Goal: Information Seeking & Learning: Learn about a topic

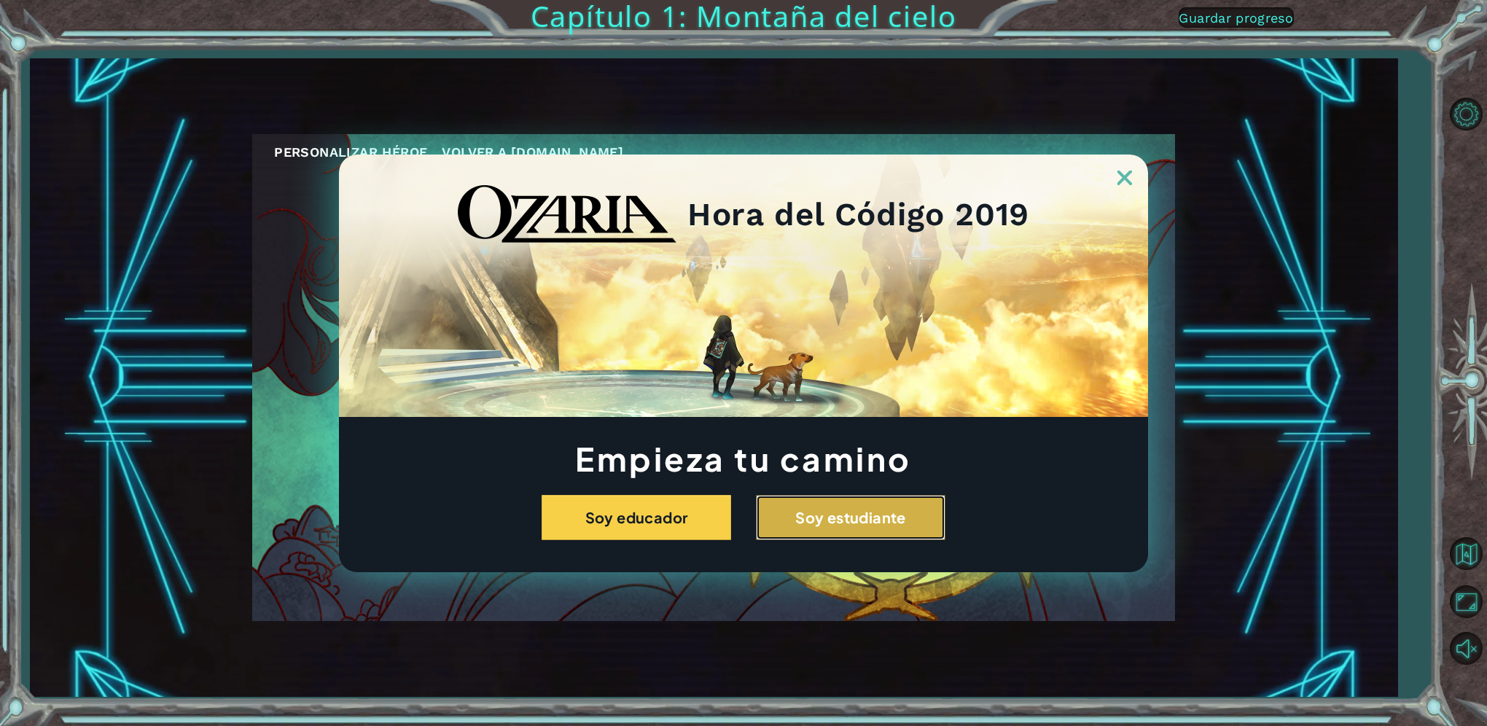
click at [855, 509] on button "Soy estudiante" at bounding box center [850, 517] width 189 height 45
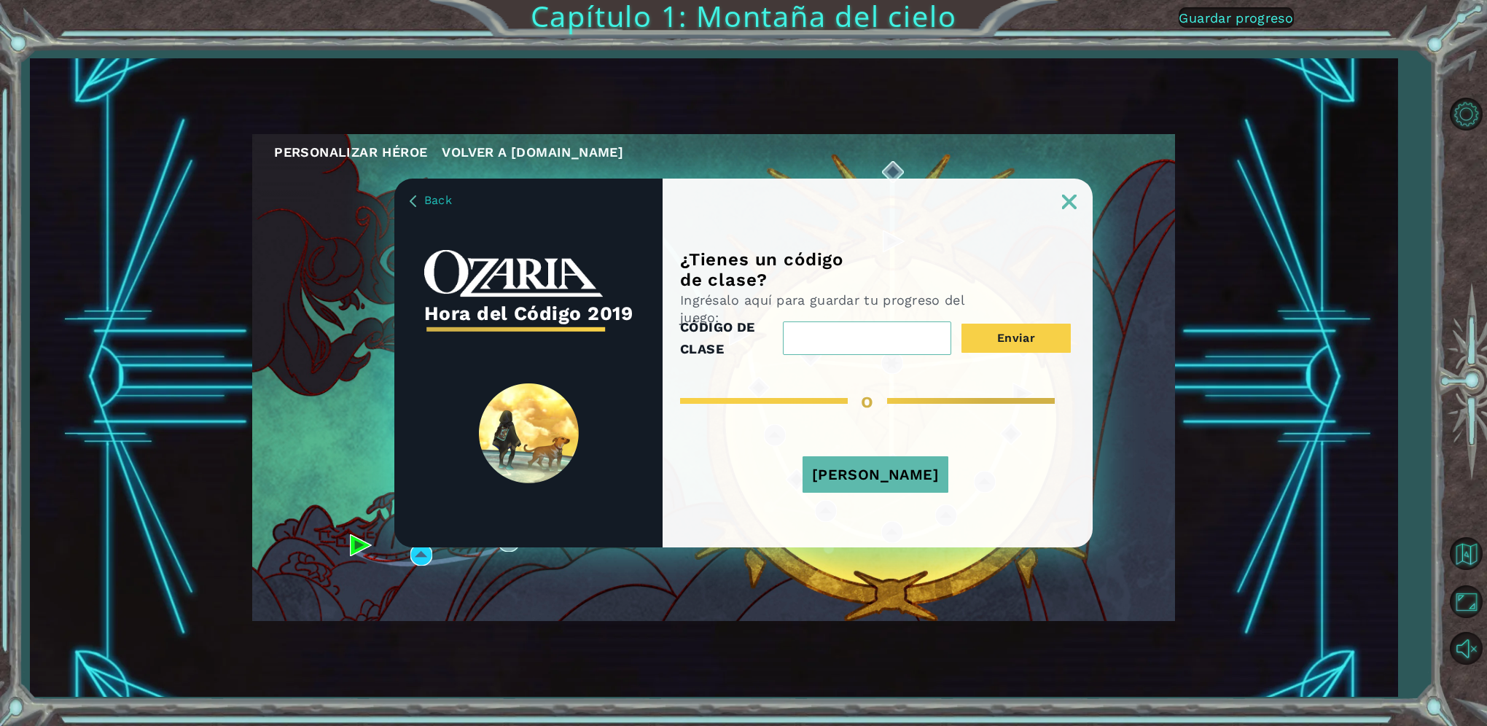
click at [894, 484] on button "[PERSON_NAME]" at bounding box center [875, 474] width 146 height 36
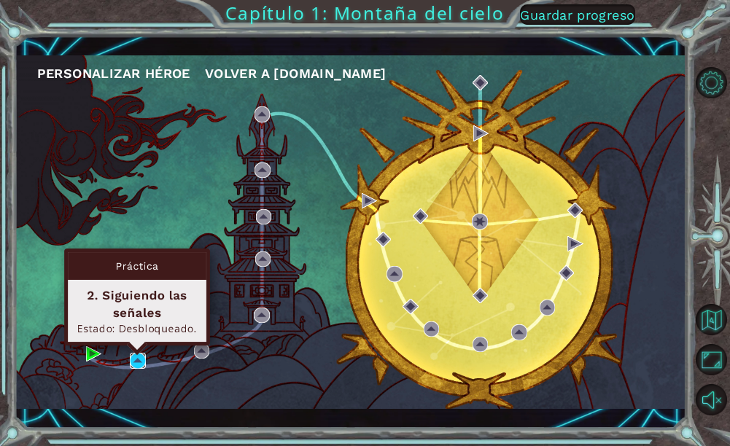
click at [136, 362] on img at bounding box center [137, 360] width 15 height 15
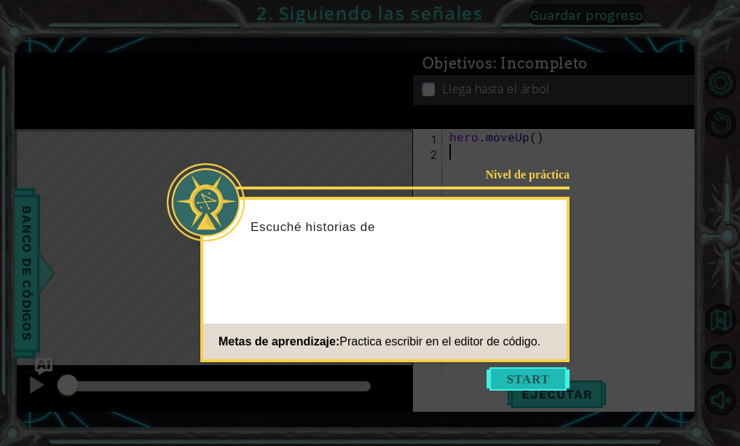
click at [526, 381] on button "Start" at bounding box center [528, 378] width 83 height 23
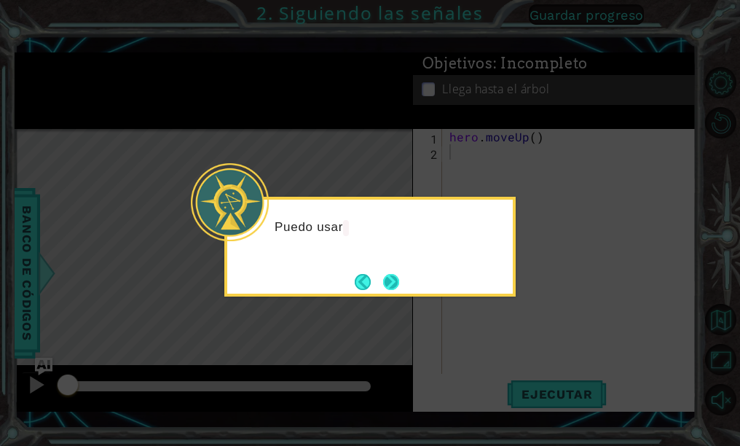
click at [384, 275] on button "Next" at bounding box center [391, 282] width 16 height 16
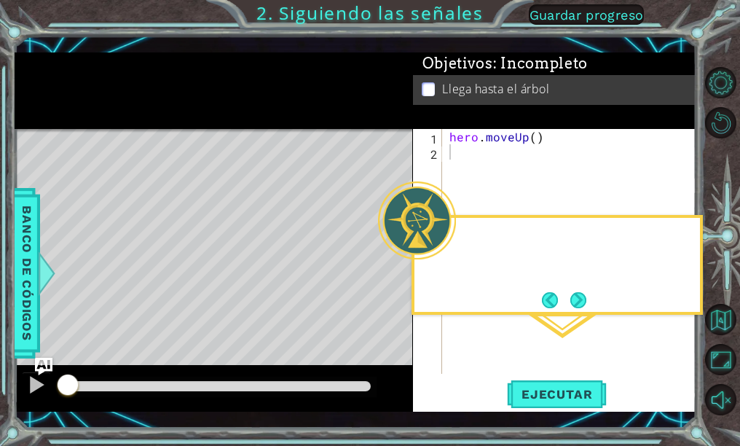
click at [388, 275] on div "Level Map" at bounding box center [351, 343] width 673 height 429
click at [573, 296] on button "Next" at bounding box center [579, 300] width 16 height 16
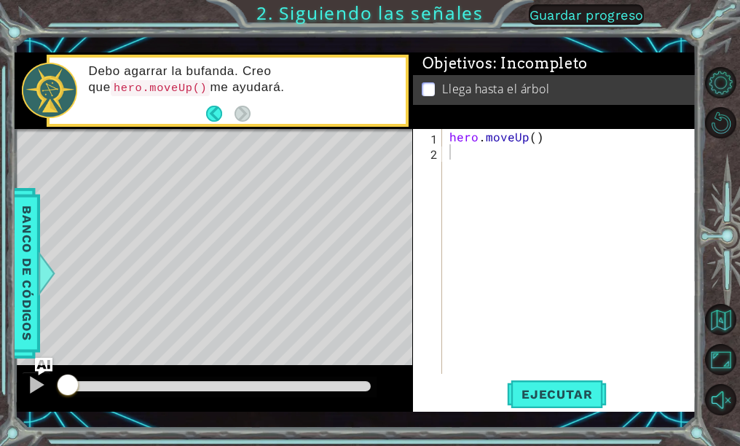
click at [223, 224] on div "Level Map" at bounding box center [351, 343] width 673 height 429
type textarea "hero.moveUp()"
drag, startPoint x: 559, startPoint y: 138, endPoint x: 432, endPoint y: 128, distance: 127.2
click at [432, 128] on div "Objetivos : Incompleto Llega hasta el árbol hero.moveUp() 1 2 hero . moveUp ( )…" at bounding box center [554, 231] width 283 height 359
click at [484, 160] on div "hero . moveUp ( )" at bounding box center [574, 266] width 254 height 275
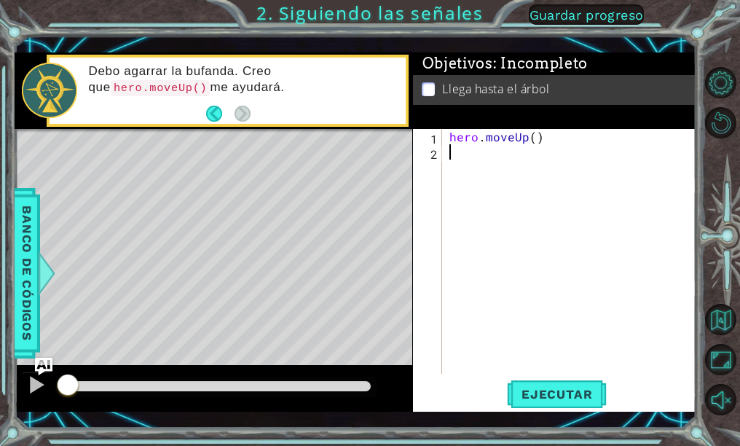
paste textarea "hero.moveUp()"
type textarea "hero.moveUp()"
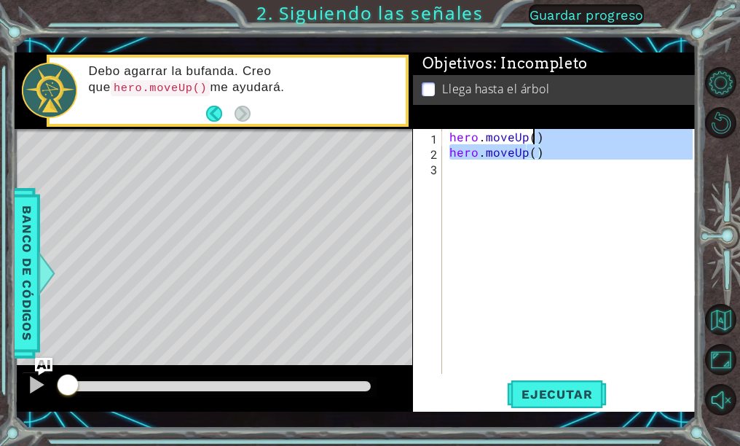
click at [536, 184] on div "hero . moveUp ( ) hero . moveUp ( )" at bounding box center [574, 266] width 254 height 275
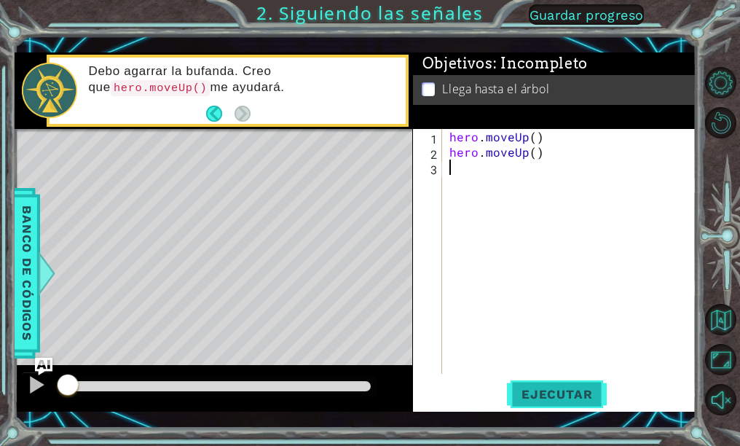
click at [528, 381] on button "Ejecutar" at bounding box center [557, 394] width 100 height 28
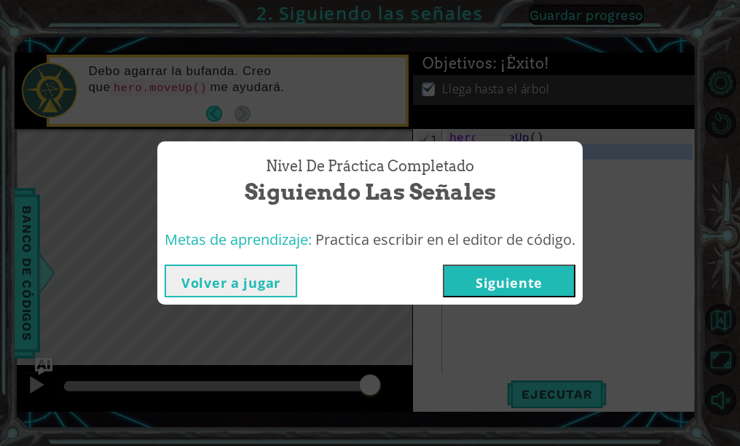
drag, startPoint x: 549, startPoint y: 162, endPoint x: 447, endPoint y: 149, distance: 102.1
click at [447, 149] on body "1 ההההההההההההההההההההההההההההההההההההההההההההההההההההההההההההההההההההההההההההה…" at bounding box center [370, 223] width 740 height 446
click at [265, 284] on button "Volver a jugar" at bounding box center [231, 281] width 133 height 33
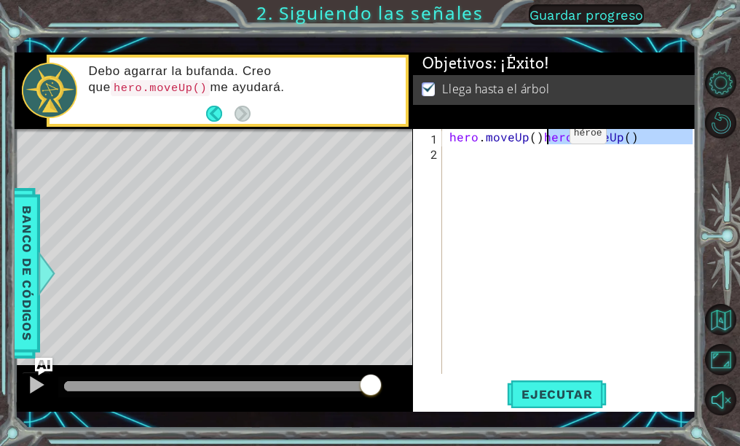
drag, startPoint x: 640, startPoint y: 152, endPoint x: 545, endPoint y: 137, distance: 95.9
click at [545, 137] on div "hero . moveUp ( ) hero . moveUp ( )" at bounding box center [574, 266] width 254 height 275
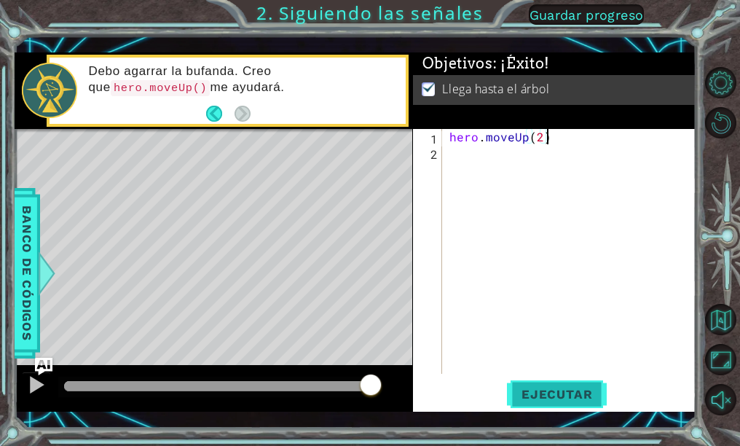
type textarea "hero.moveUp(2)"
click at [563, 389] on span "Ejecutar" at bounding box center [557, 394] width 100 height 15
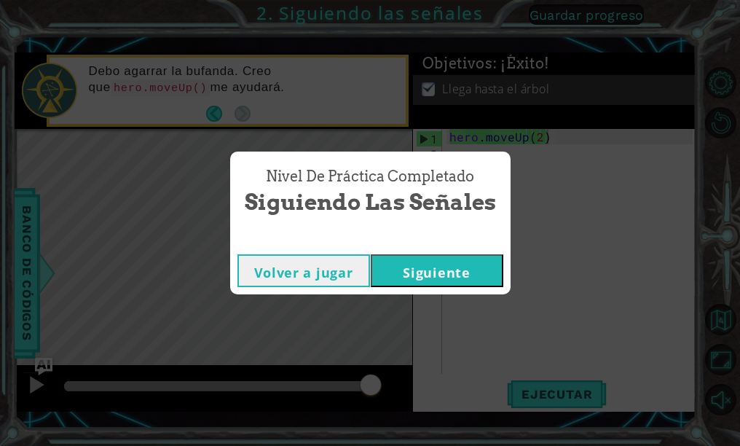
click at [302, 272] on button "Volver a jugar" at bounding box center [304, 270] width 133 height 33
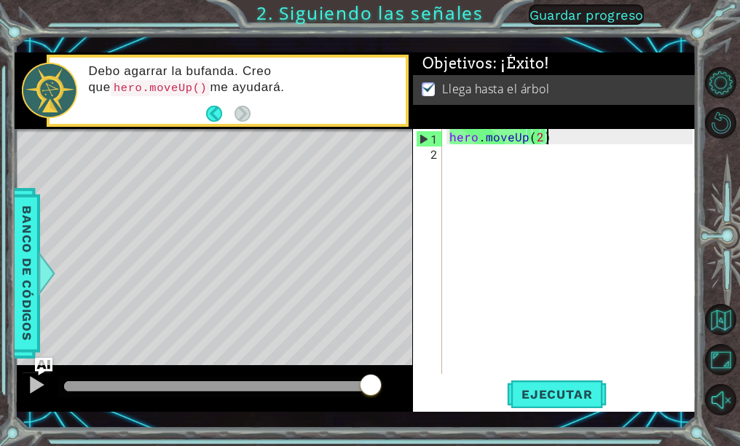
click at [525, 165] on div "hero . moveUp ( 2 )" at bounding box center [574, 266] width 254 height 275
click at [574, 147] on div "hero . moveUp ( 2 )" at bounding box center [574, 266] width 254 height 275
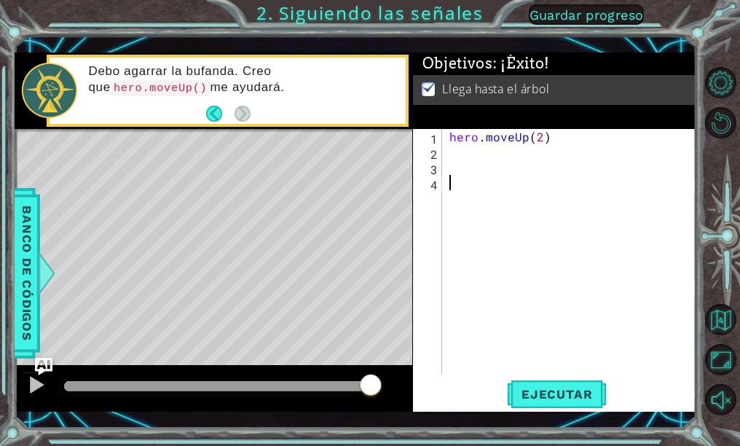
paste textarea "hero.moveUp()"
type textarea "hero.moveUp()"
paste textarea "hero.moveUp()"
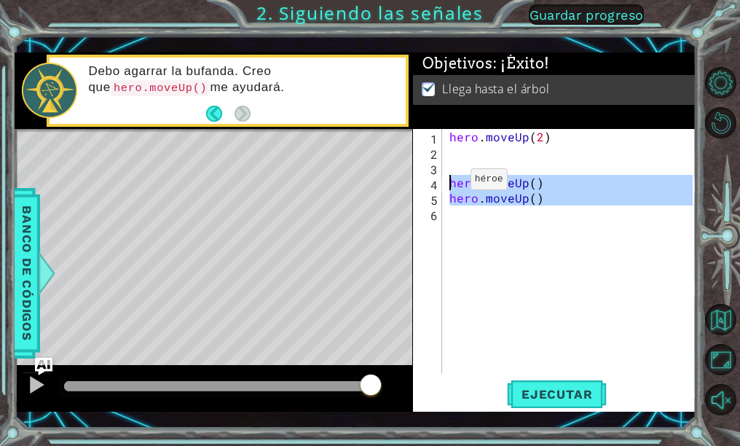
drag, startPoint x: 576, startPoint y: 227, endPoint x: 432, endPoint y: 179, distance: 151.4
click at [432, 179] on div "hero.moveUp() 1 2 3 4 5 6 hero . moveUp ( 2 ) hero . moveUp ( ) hero . moveUp (…" at bounding box center [553, 251] width 280 height 245
type textarea "hero.moveUp() hero.moveUp()"
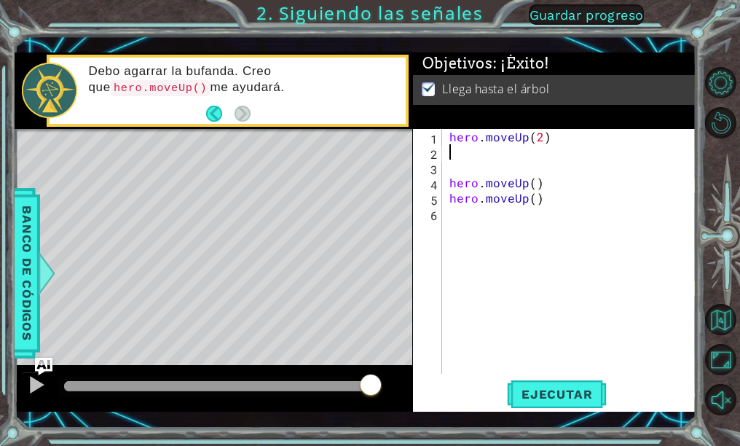
click at [601, 152] on div "hero . moveUp ( 2 ) hero . moveUp ( ) hero . moveUp ( )" at bounding box center [574, 266] width 254 height 275
drag, startPoint x: 572, startPoint y: 140, endPoint x: 432, endPoint y: 140, distance: 139.9
click at [432, 140] on div "1 2 3 4 5 6 hero . moveUp ( 2 ) hero . moveUp ( ) hero . moveUp ( ) ההההההההההה…" at bounding box center [553, 251] width 280 height 245
type textarea "hero.moveUp(2)"
click at [609, 211] on div "hero . moveUp ( 2 ) hero . moveUp ( ) hero . moveUp ( )" at bounding box center [574, 266] width 254 height 275
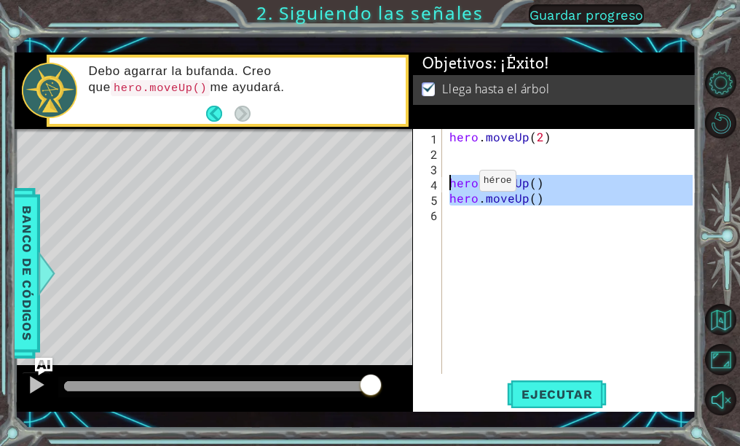
drag, startPoint x: 567, startPoint y: 216, endPoint x: 415, endPoint y: 175, distance: 157.9
click at [415, 175] on div "1 2 3 4 5 6 hero . moveUp ( 2 ) hero . moveUp ( ) hero . moveUp ( ) ההההההההההה…" at bounding box center [553, 251] width 280 height 245
type textarea "hero.moveUp() hero.moveUp()"
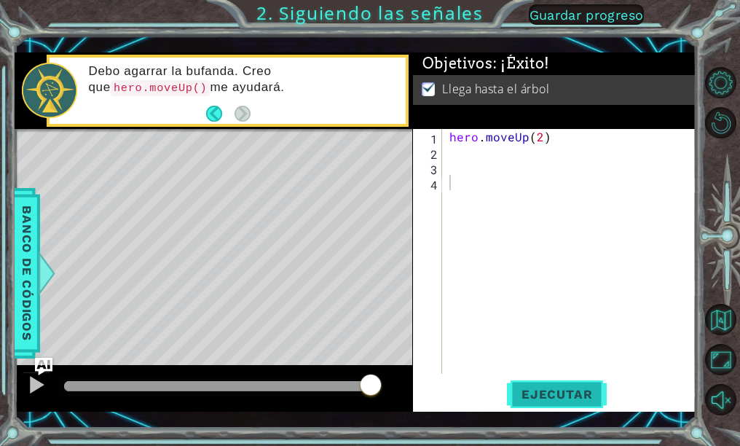
click at [541, 386] on button "Ejecutar" at bounding box center [557, 394] width 100 height 28
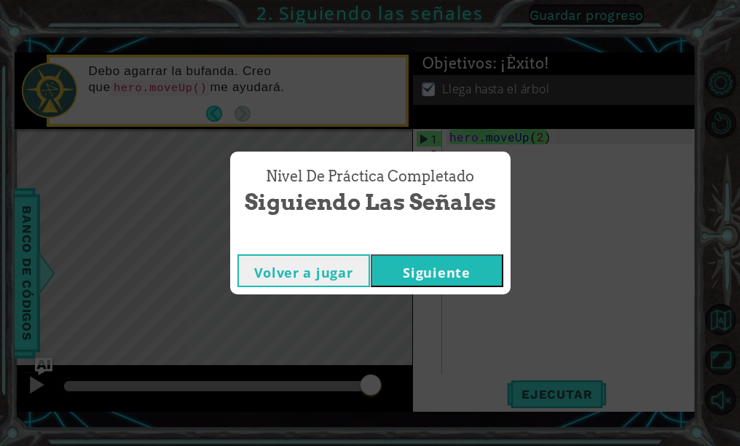
click at [454, 273] on button "Siguiente" at bounding box center [437, 270] width 133 height 33
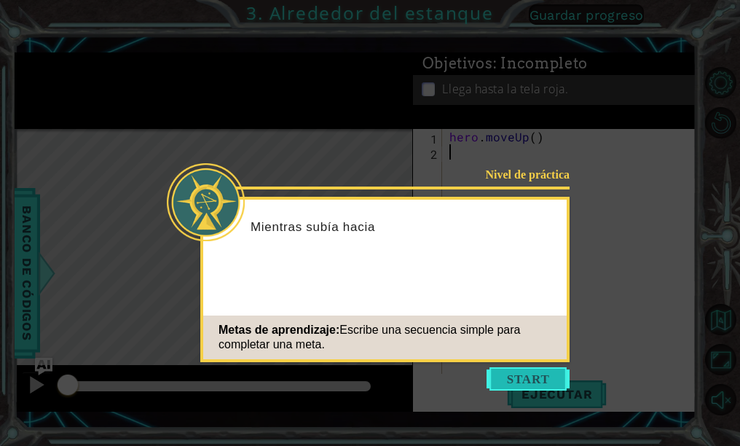
click at [533, 382] on button "Start" at bounding box center [528, 378] width 83 height 23
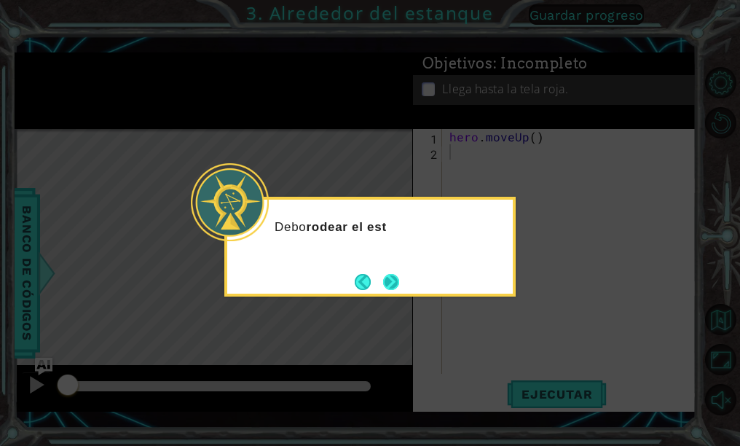
click at [383, 279] on button "Next" at bounding box center [391, 282] width 16 height 16
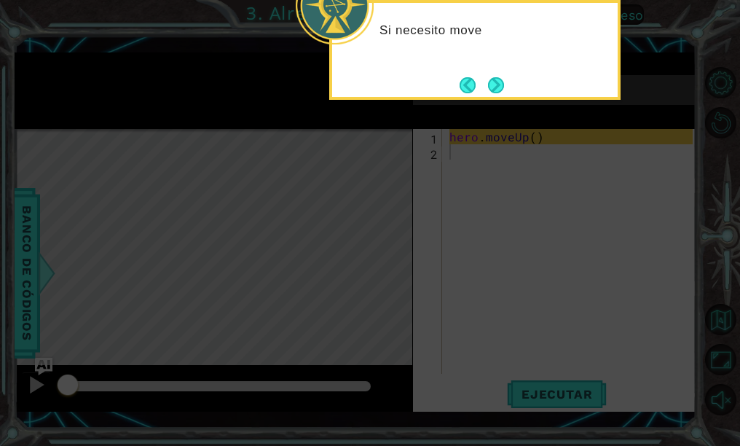
click at [497, 85] on button "Next" at bounding box center [496, 85] width 16 height 16
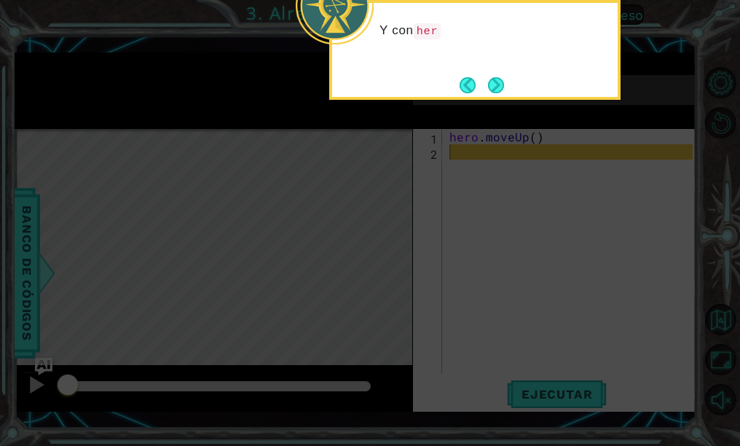
click at [497, 85] on button "Next" at bounding box center [496, 85] width 16 height 16
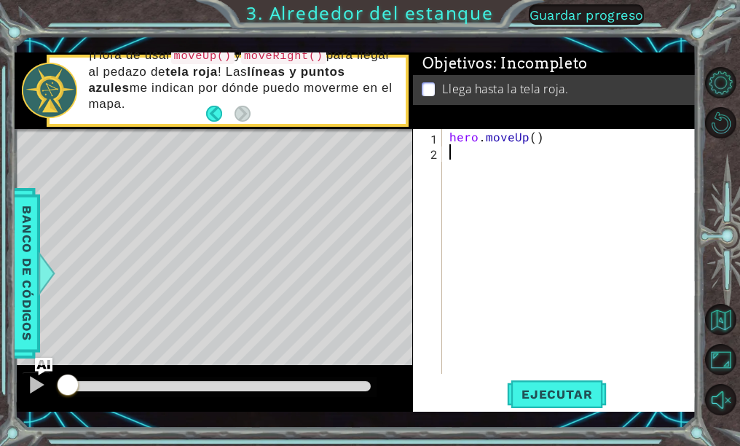
click at [560, 151] on div "hero . moveUp ( )" at bounding box center [574, 266] width 254 height 275
type textarea "h"
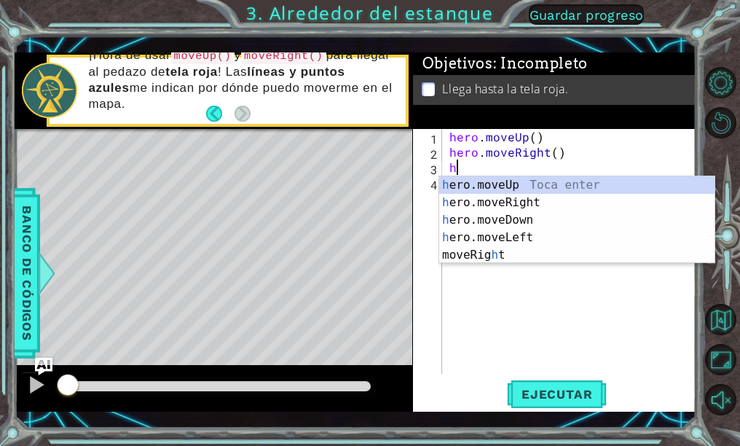
type textarea "he"
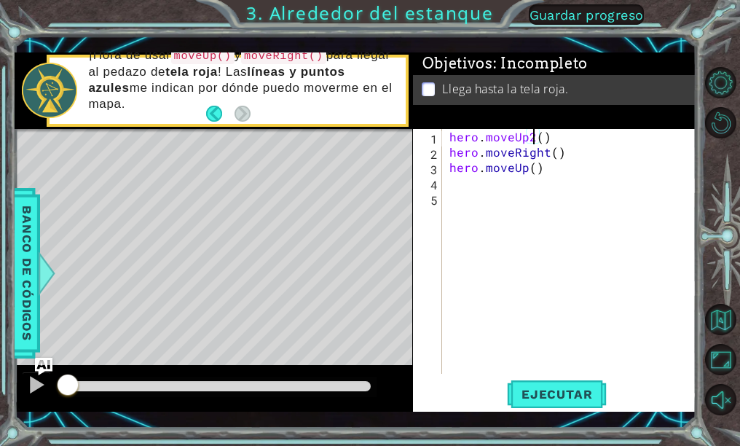
scroll to position [0, 5]
type textarea "hero.moveUp()"
click at [541, 398] on span "Ejecutar" at bounding box center [557, 394] width 100 height 15
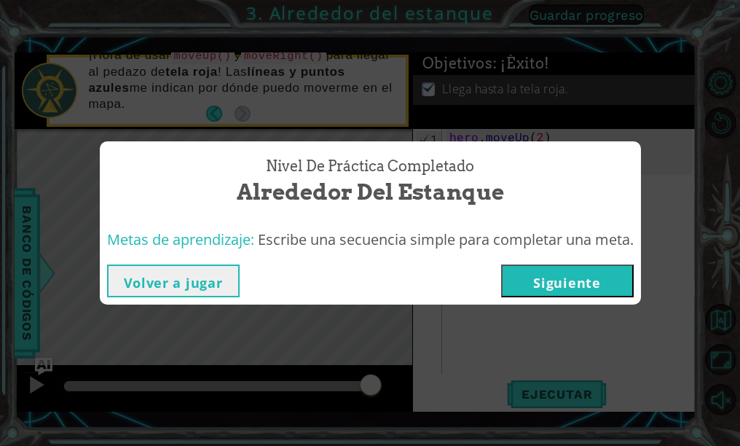
click at [161, 279] on button "Volver a jugar" at bounding box center [173, 281] width 133 height 33
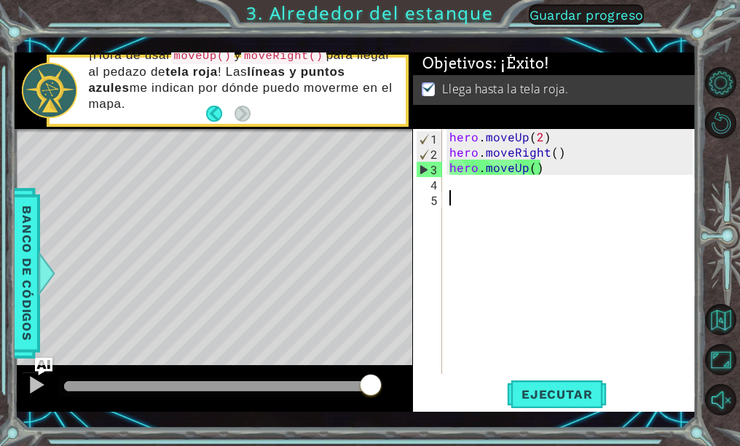
click at [514, 187] on div "hero . moveUp ( 2 ) hero . moveRight ( ) hero . moveUp ( )" at bounding box center [574, 266] width 254 height 275
click at [571, 205] on div "hero . moveUp ( 2 ) hero . moveRight ( ) hero . moveUp ( )" at bounding box center [574, 266] width 254 height 275
click at [570, 181] on div "hero . moveUp ( 2 ) hero . moveRight ( ) hero . moveUp ( )" at bounding box center [574, 266] width 254 height 275
drag, startPoint x: 592, startPoint y: 169, endPoint x: 529, endPoint y: 324, distance: 167.7
click at [592, 169] on div "hero . moveUp ( 2 ) hero . moveRight ( ) hero . moveUp ( )" at bounding box center [574, 266] width 254 height 275
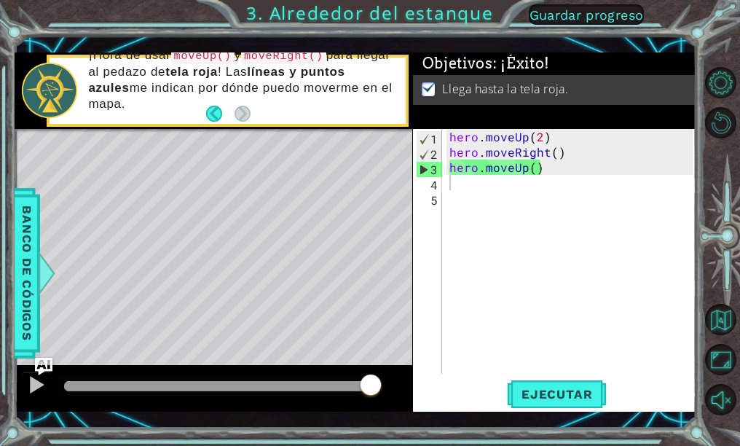
type textarea "hero.moveUp()"
click at [533, 385] on button "Ejecutar" at bounding box center [557, 394] width 100 height 28
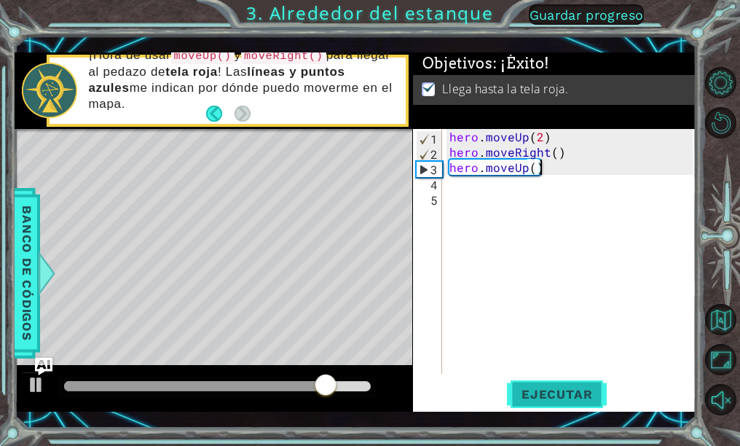
click at [542, 381] on button "Ejecutar" at bounding box center [557, 394] width 100 height 28
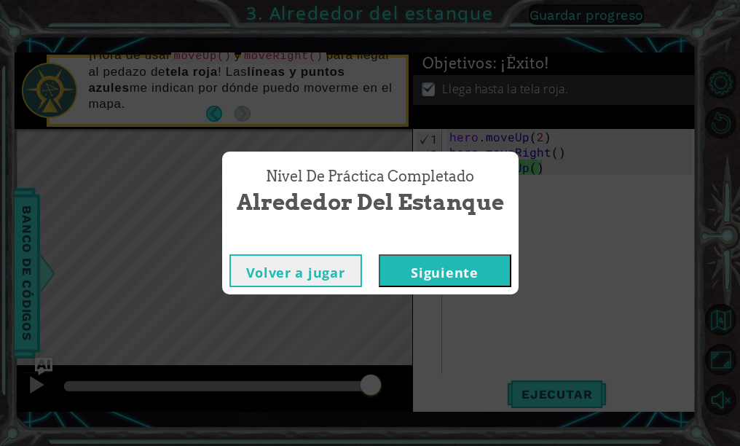
click at [440, 280] on button "Siguiente" at bounding box center [445, 270] width 133 height 33
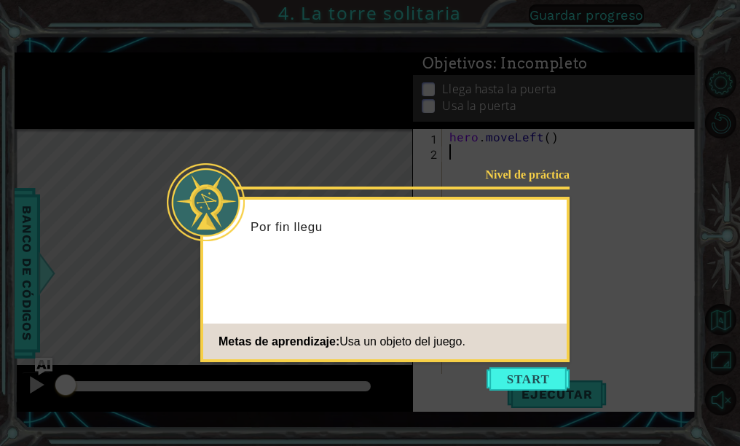
click at [516, 381] on button "Start" at bounding box center [528, 378] width 83 height 23
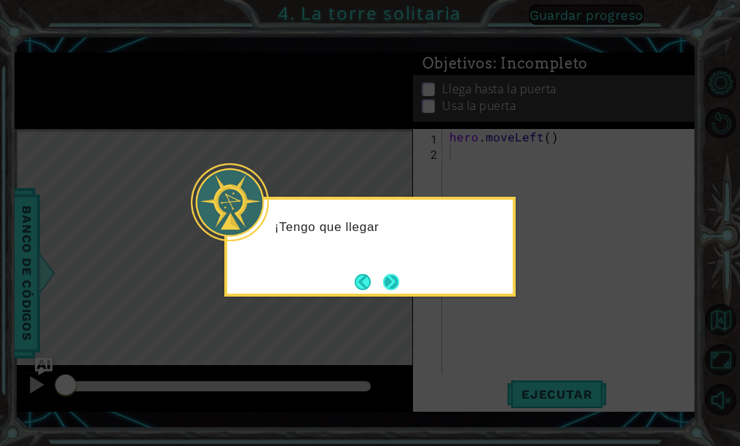
click at [395, 284] on button "Next" at bounding box center [391, 282] width 16 height 16
click at [392, 283] on button "Next" at bounding box center [391, 282] width 16 height 16
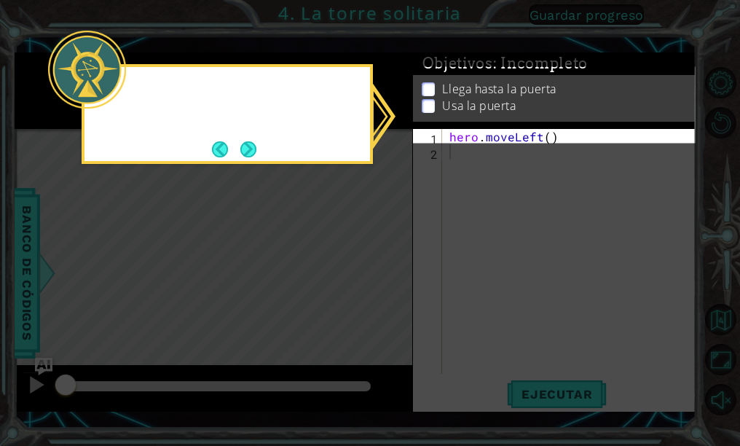
click at [392, 283] on icon at bounding box center [370, 223] width 740 height 446
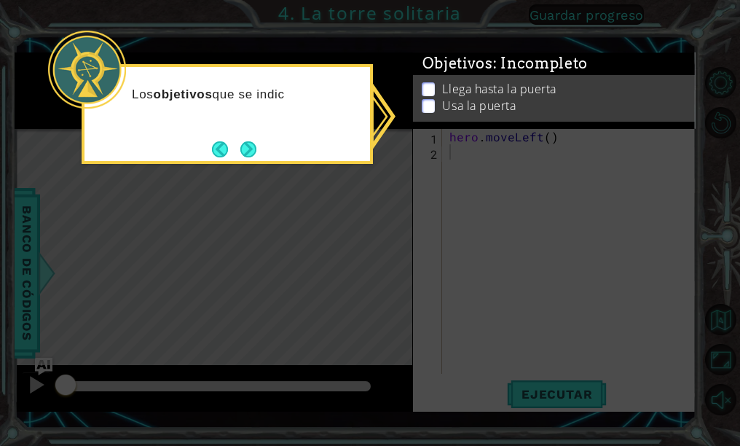
click at [252, 151] on button "Next" at bounding box center [248, 149] width 16 height 16
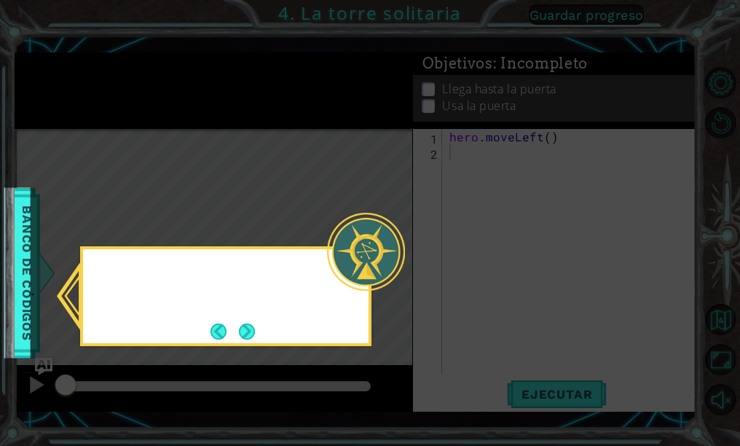
click at [252, 151] on icon at bounding box center [370, 223] width 740 height 446
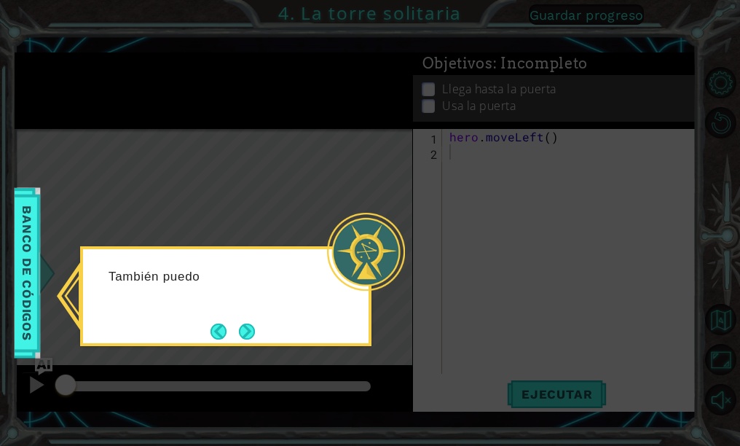
click at [251, 339] on button "Next" at bounding box center [247, 332] width 16 height 16
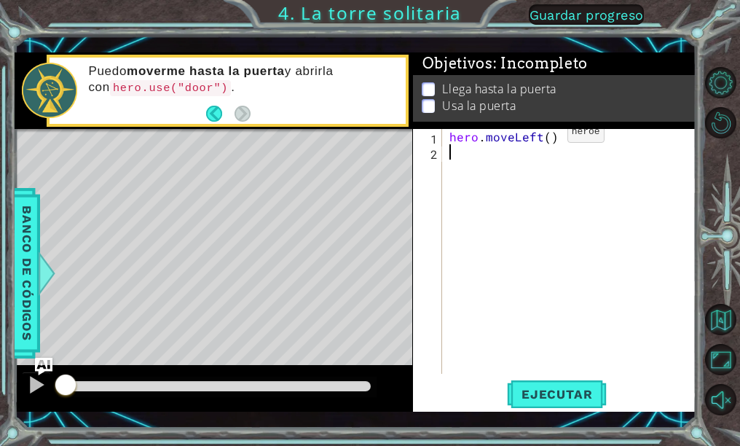
click at [543, 136] on div "hero . moveLeft ( )" at bounding box center [574, 266] width 254 height 275
click at [548, 137] on div "hero . moveLeft ( )" at bounding box center [574, 266] width 254 height 275
type textarea "hero.moveLeft(2)"
click at [578, 133] on div "hero . moveLeft ( 2 )" at bounding box center [574, 266] width 254 height 275
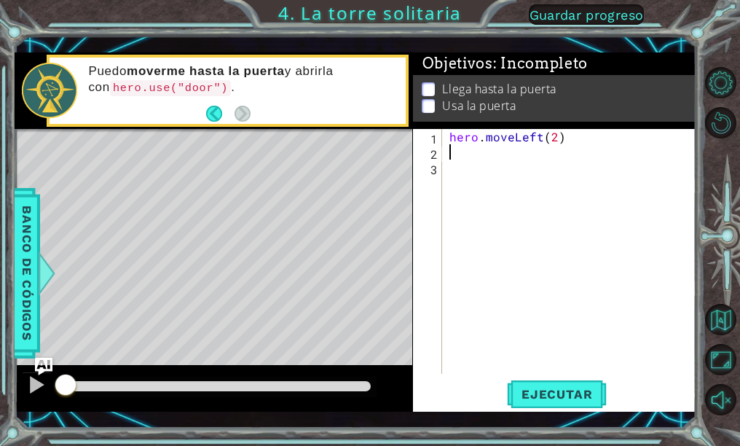
scroll to position [0, 0]
type textarea "m"
type textarea "h"
type textarea "hero.moveUp(2)"
type textarea "h"
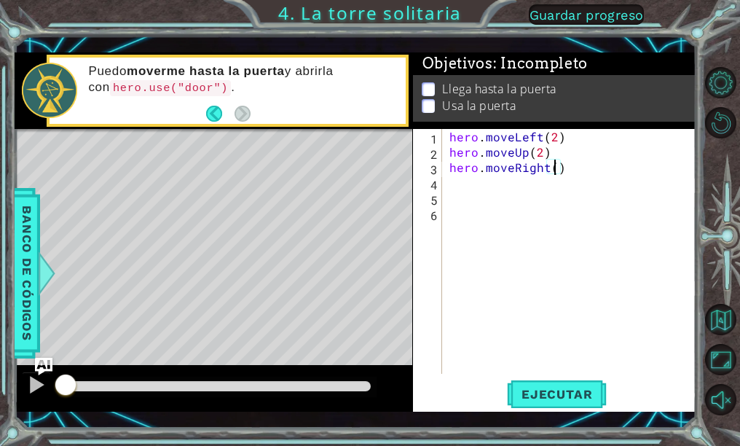
type textarea "hero.moveRight(2)"
type textarea "hero.use("door")"
click at [579, 382] on button "Ejecutar" at bounding box center [557, 394] width 100 height 28
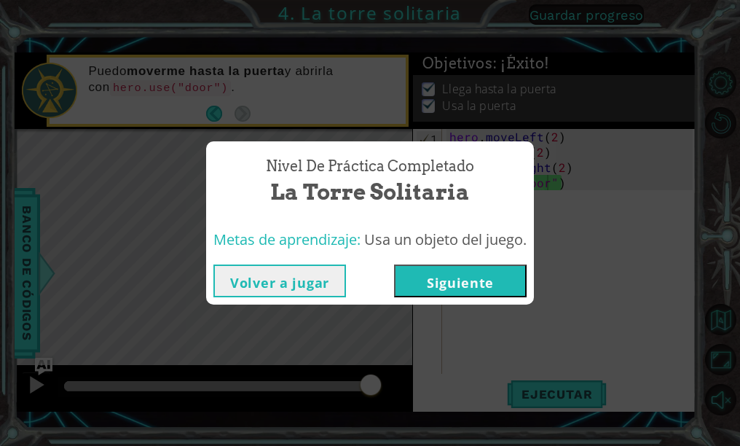
click at [297, 275] on button "Volver a jugar" at bounding box center [280, 281] width 133 height 33
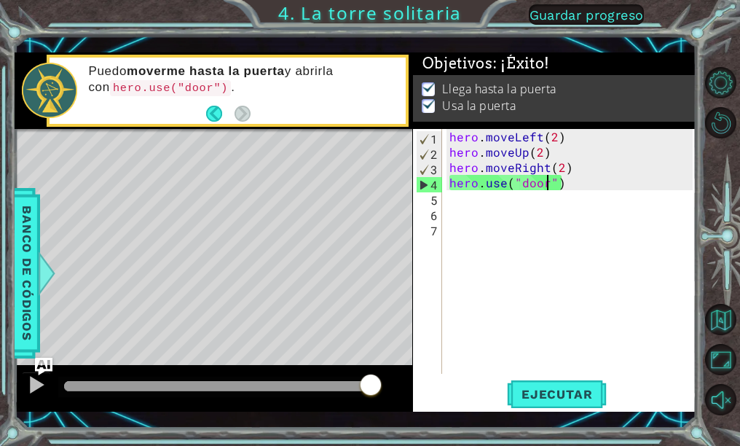
click at [577, 257] on div "hero . moveLeft ( 2 ) hero . moveUp ( 2 ) hero . moveRight ( 2 ) hero . use ( "…" at bounding box center [574, 266] width 254 height 275
click at [538, 399] on span "Ejecutar" at bounding box center [557, 394] width 100 height 15
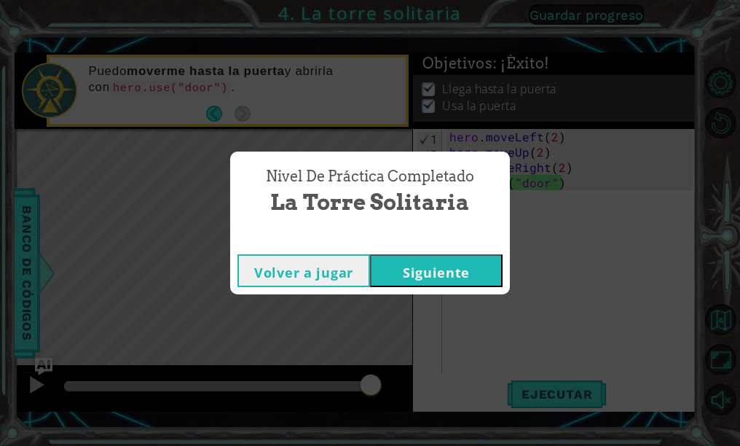
click at [443, 275] on button "Siguiente" at bounding box center [436, 270] width 133 height 33
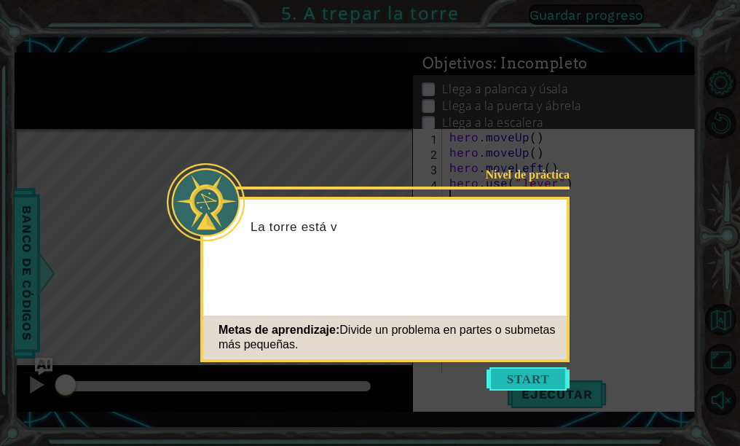
click at [530, 383] on button "Start" at bounding box center [528, 378] width 83 height 23
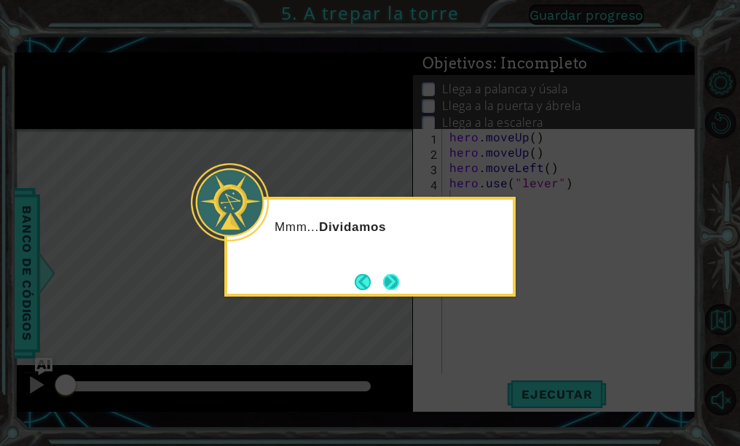
click at [399, 282] on button "Next" at bounding box center [391, 282] width 16 height 16
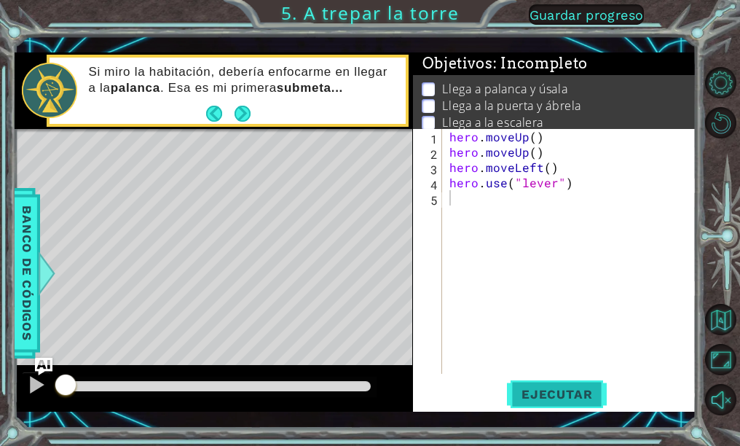
click at [553, 398] on span "Ejecutar" at bounding box center [557, 394] width 100 height 15
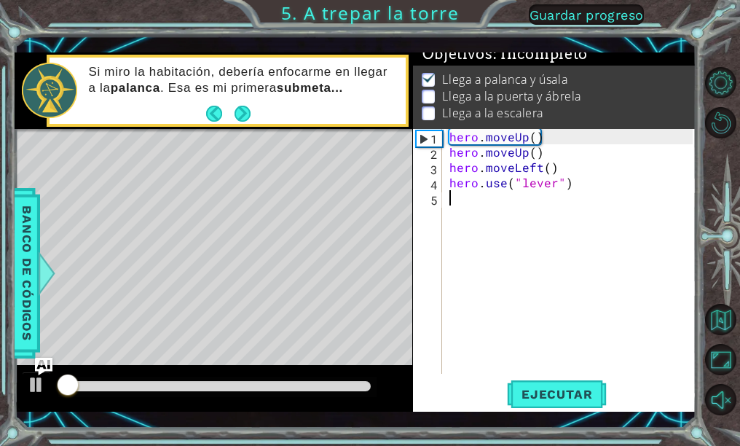
scroll to position [14, 0]
click at [543, 194] on div "hero . moveUp ( ) hero . moveUp ( ) hero . moveLeft ( ) hero . use ( "lever" )" at bounding box center [574, 266] width 254 height 275
click at [474, 195] on div "hero . moveUp ( ) hero . moveUp ( ) hero . moveLeft ( ) hero . use ( "lever" )" at bounding box center [574, 266] width 254 height 275
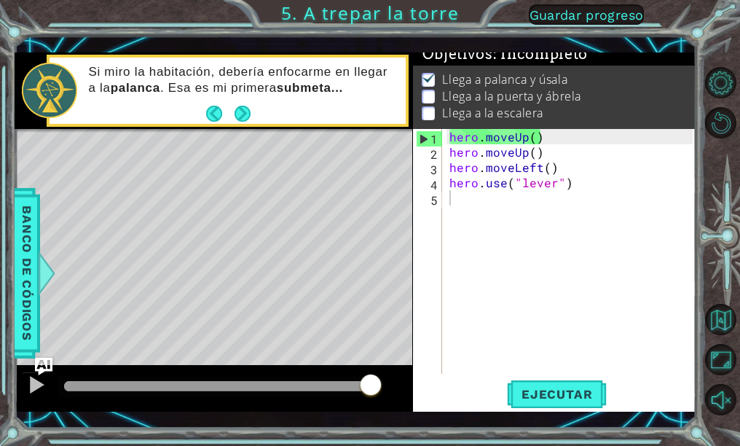
click at [571, 185] on div "hero . moveUp ( ) hero . moveUp ( ) hero . moveLeft ( ) hero . use ( "lever" )" at bounding box center [574, 266] width 254 height 275
type textarea "hero.use("lever")"
click at [623, 187] on div "hero . moveUp ( ) hero . moveUp ( ) hero . moveLeft ( ) hero . use ( "lever" )" at bounding box center [574, 266] width 254 height 275
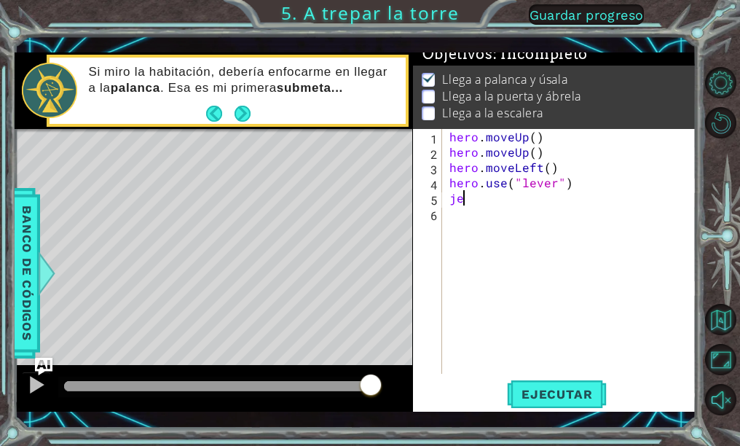
type textarea "j"
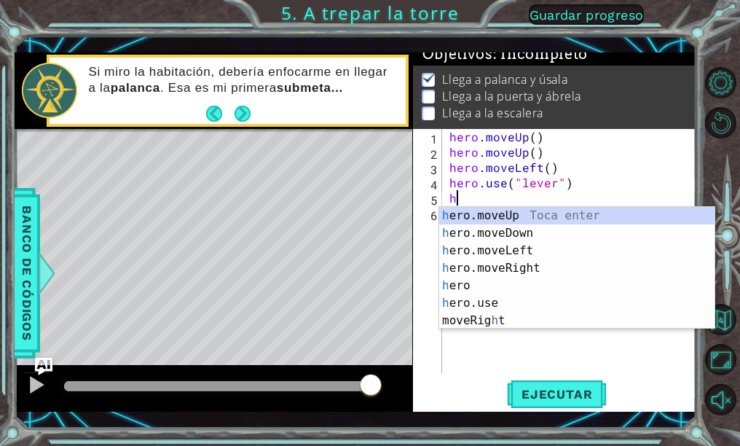
type textarea "he"
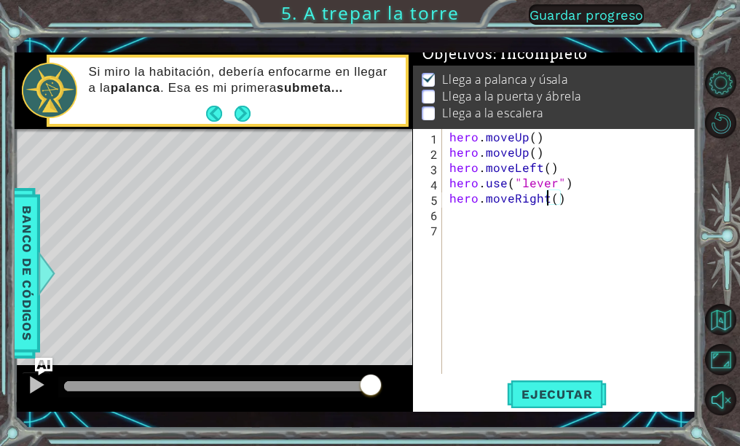
type textarea "hero.moveRight(3)"
type textarea "h"
type textarea "hero.use("door")"
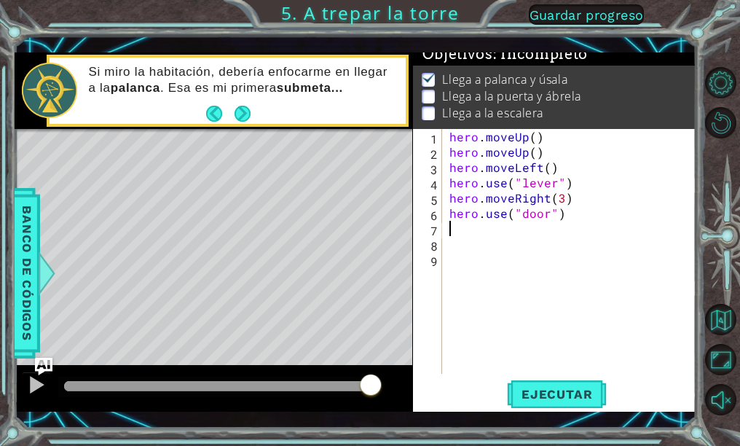
scroll to position [0, 0]
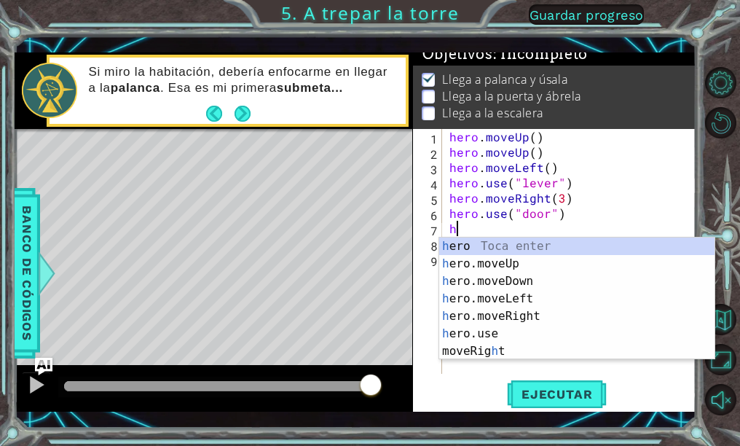
type textarea "he"
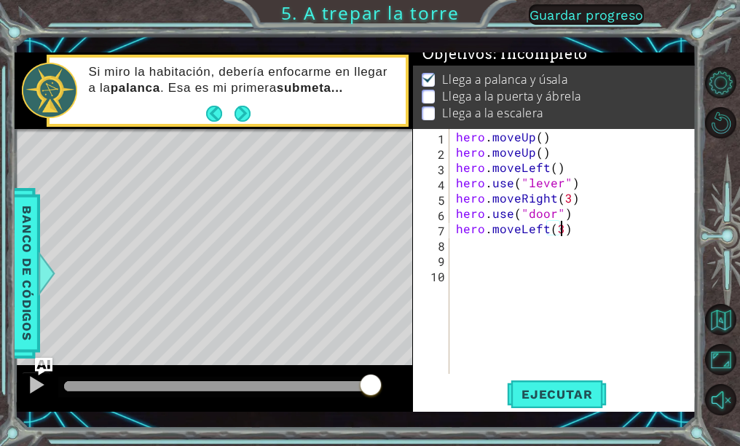
scroll to position [0, 6]
type textarea "hero.moveLeft(3)"
click at [528, 382] on button "Ejecutar" at bounding box center [557, 394] width 100 height 28
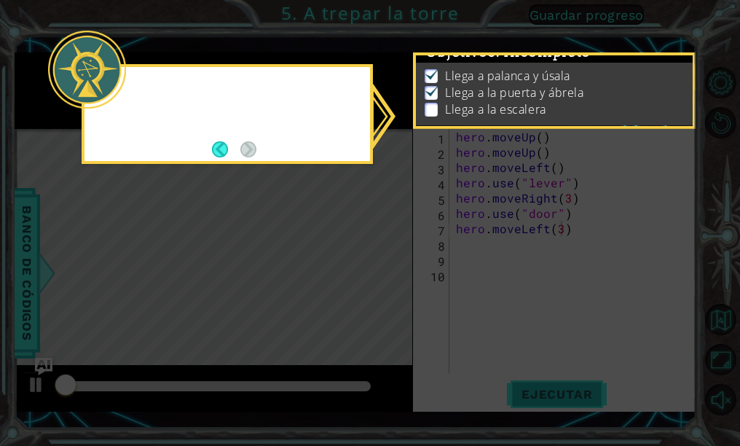
scroll to position [14, 0]
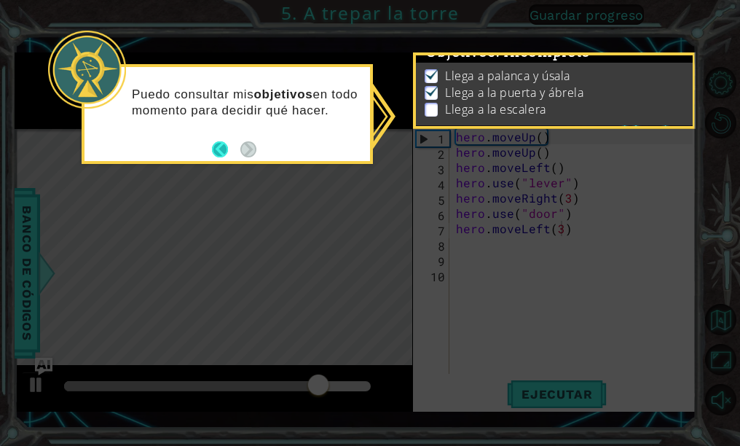
click at [224, 152] on button "Back" at bounding box center [226, 149] width 28 height 16
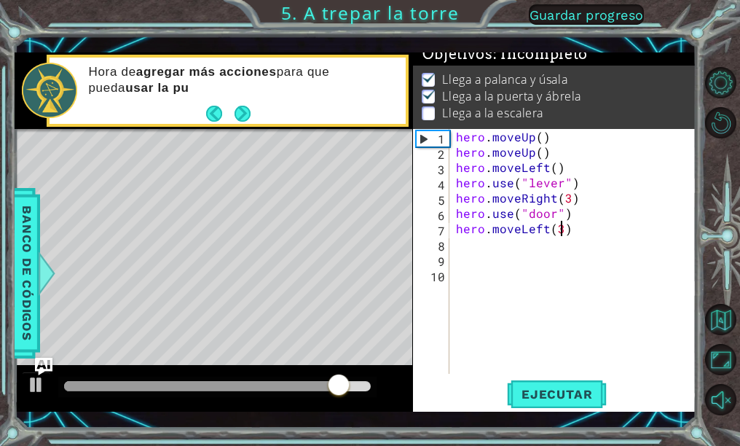
click at [614, 228] on div "hero . moveUp ( ) hero . moveUp ( ) hero . moveLeft ( ) hero . use ( "lever" ) …" at bounding box center [576, 266] width 247 height 275
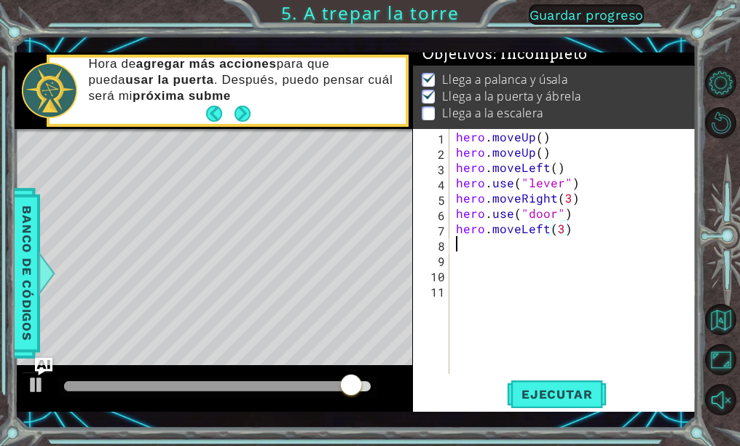
scroll to position [0, 0]
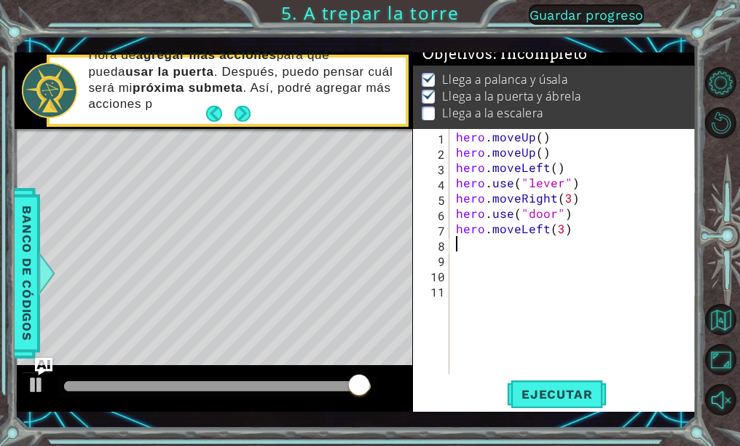
type textarea "he"
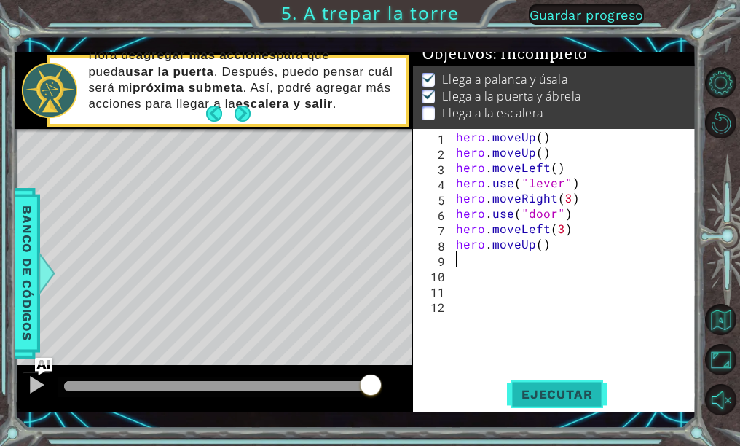
click at [562, 407] on button "Ejecutar" at bounding box center [557, 394] width 100 height 28
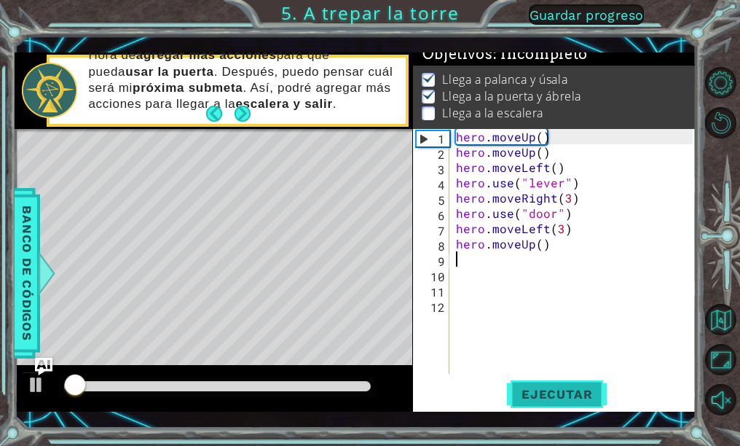
scroll to position [14, 0]
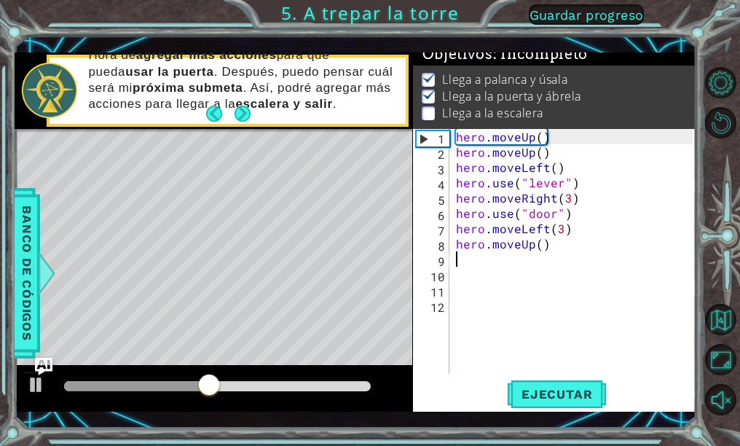
click at [587, 227] on div "hero . moveUp ( ) hero . moveUp ( ) hero . moveLeft ( ) hero . use ( "lever" ) …" at bounding box center [576, 266] width 247 height 275
click at [601, 210] on div "hero . moveUp ( ) hero . moveUp ( ) hero . moveLeft ( ) hero . use ( "lever" ) …" at bounding box center [576, 266] width 247 height 275
type textarea "hero.use("door")"
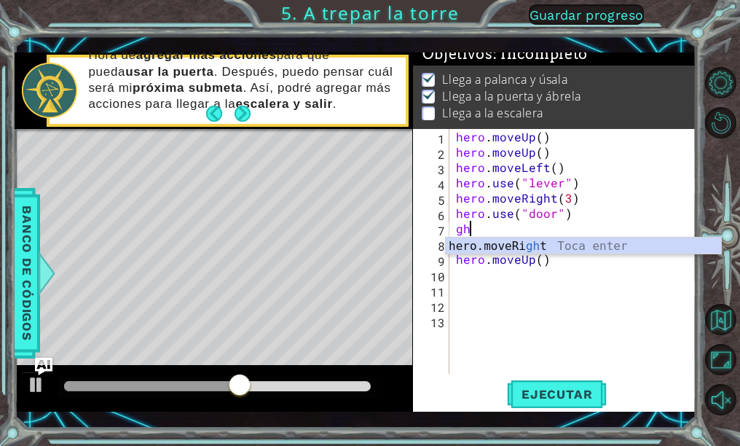
type textarea "g"
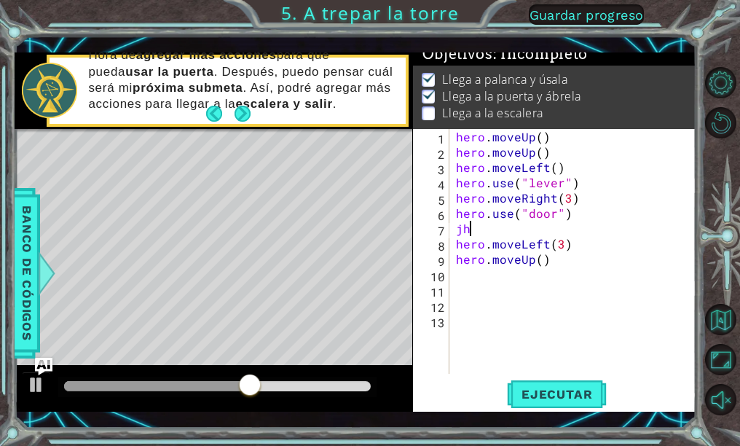
type textarea "j"
type textarea "h"
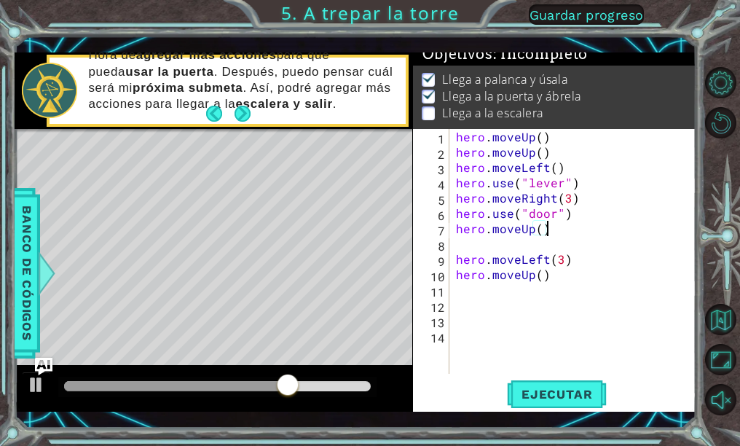
type textarea "hero.moveUp(2)"
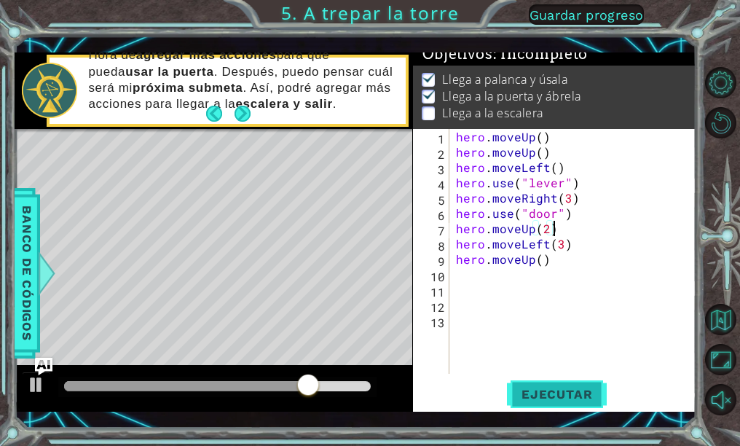
click at [572, 395] on span "Ejecutar" at bounding box center [557, 394] width 100 height 15
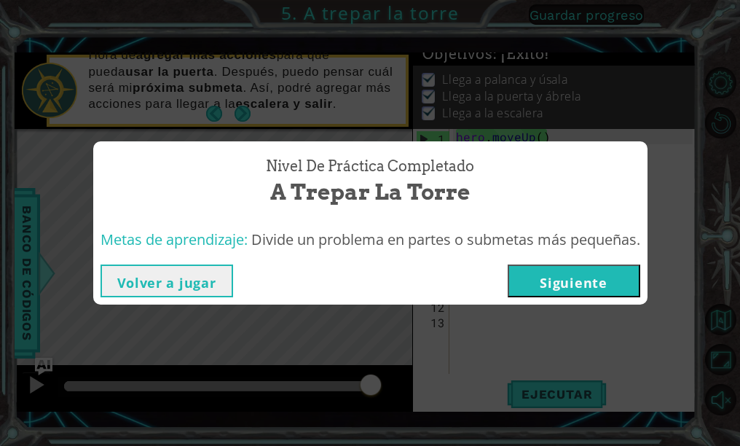
click at [157, 284] on button "Volver a jugar" at bounding box center [167, 281] width 133 height 33
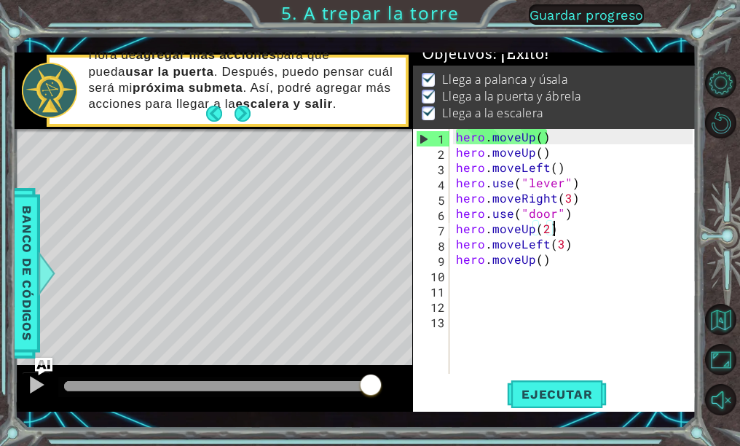
click at [665, 266] on div "hero . moveUp ( ) hero . moveUp ( ) hero . moveLeft ( ) hero . use ( "lever" ) …" at bounding box center [576, 266] width 247 height 275
type textarea "hero.moveUp()"
click at [581, 396] on span "Ejecutar" at bounding box center [557, 394] width 100 height 15
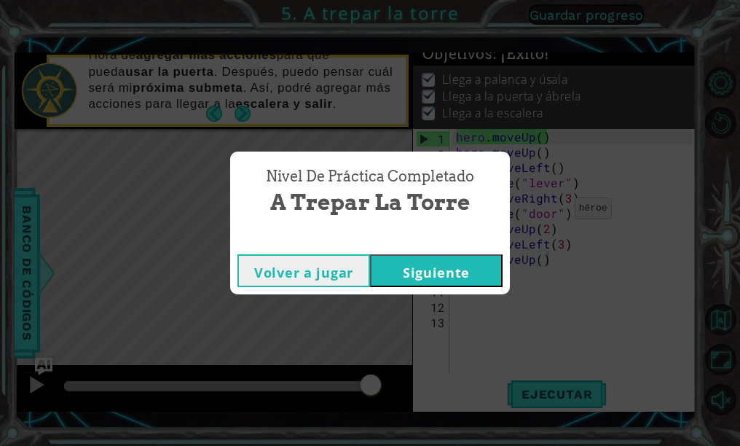
click at [440, 272] on button "Siguiente" at bounding box center [436, 270] width 133 height 33
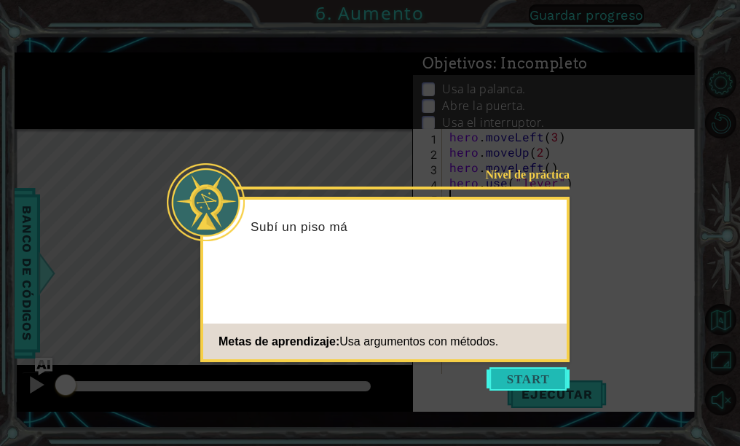
click at [533, 383] on button "Start" at bounding box center [528, 378] width 83 height 23
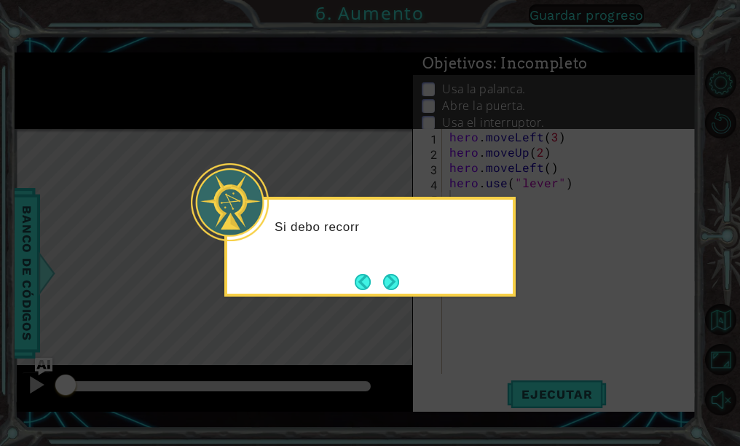
click at [399, 278] on button "Next" at bounding box center [391, 282] width 16 height 16
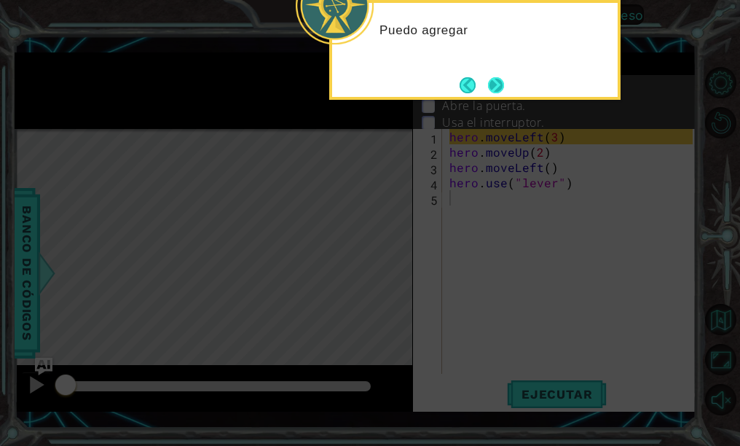
click at [504, 91] on button "Next" at bounding box center [496, 85] width 16 height 16
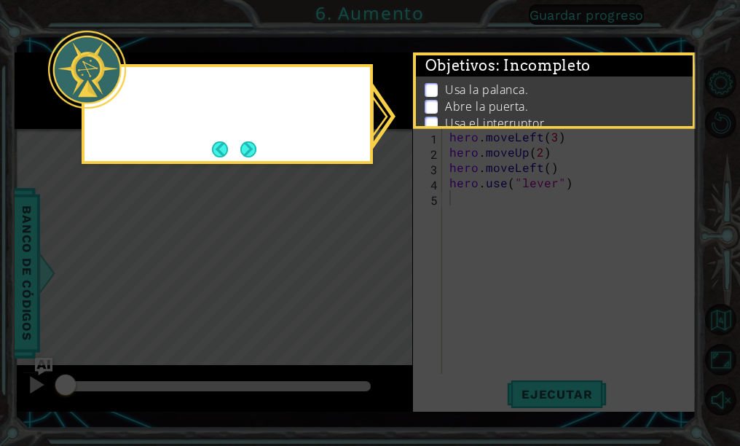
click at [501, 90] on p "Usa la palanca." at bounding box center [486, 90] width 83 height 16
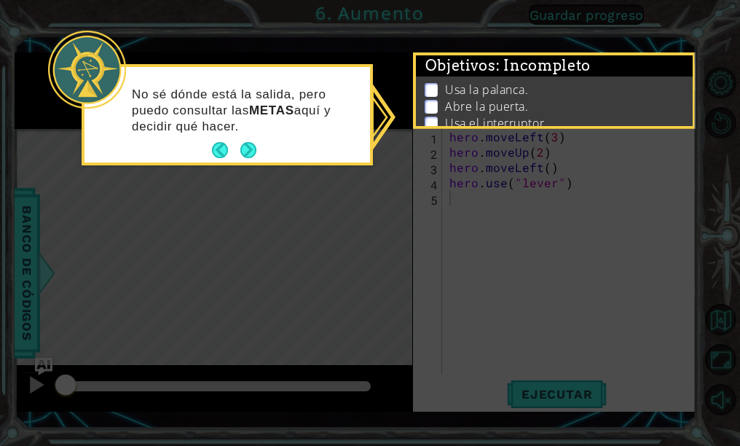
drag, startPoint x: 232, startPoint y: 154, endPoint x: 240, endPoint y: 148, distance: 9.3
click at [232, 154] on button "Back" at bounding box center [226, 150] width 28 height 16
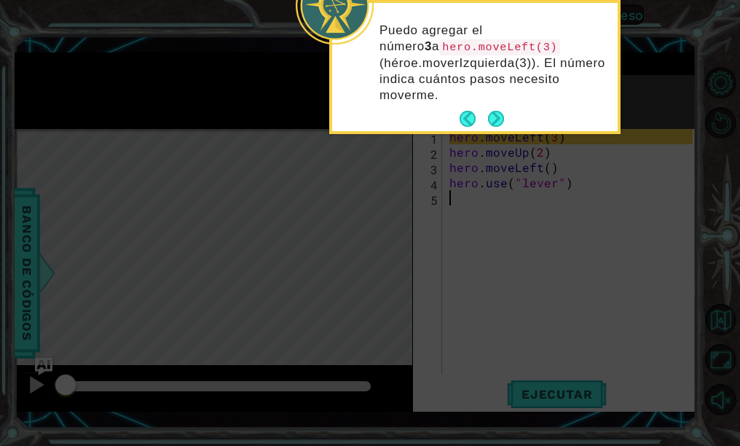
click at [243, 146] on icon at bounding box center [370, 89] width 740 height 713
click at [496, 115] on button "Next" at bounding box center [496, 119] width 16 height 16
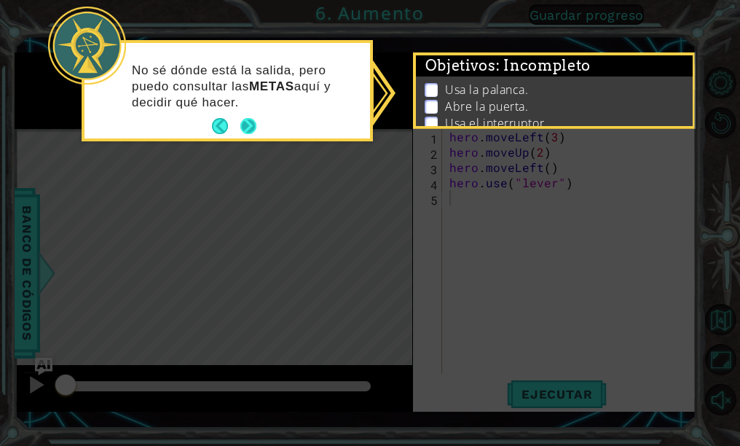
click at [263, 125] on div "No sé dónde está la salida, pero puedo consultar las METAS aquí y decidir qué h…" at bounding box center [228, 94] width 286 height 90
click at [253, 130] on button "Next" at bounding box center [248, 126] width 16 height 16
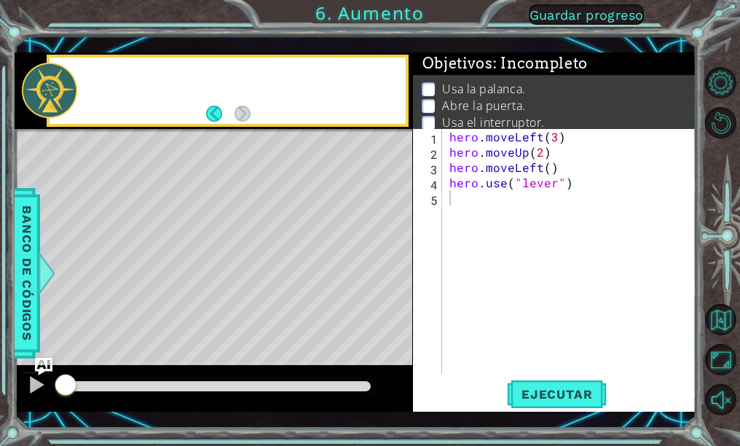
click at [253, 130] on div at bounding box center [214, 131] width 398 height 4
click at [573, 246] on div "hero . moveLeft ( 3 ) hero . moveUp ( 2 ) hero . moveLeft ( ) hero . use ( "lev…" at bounding box center [574, 266] width 254 height 275
click at [542, 203] on div "hero . moveLeft ( 3 ) hero . moveUp ( 2 ) hero . moveLeft ( ) hero . use ( "lev…" at bounding box center [574, 266] width 254 height 275
